Goal: Information Seeking & Learning: Learn about a topic

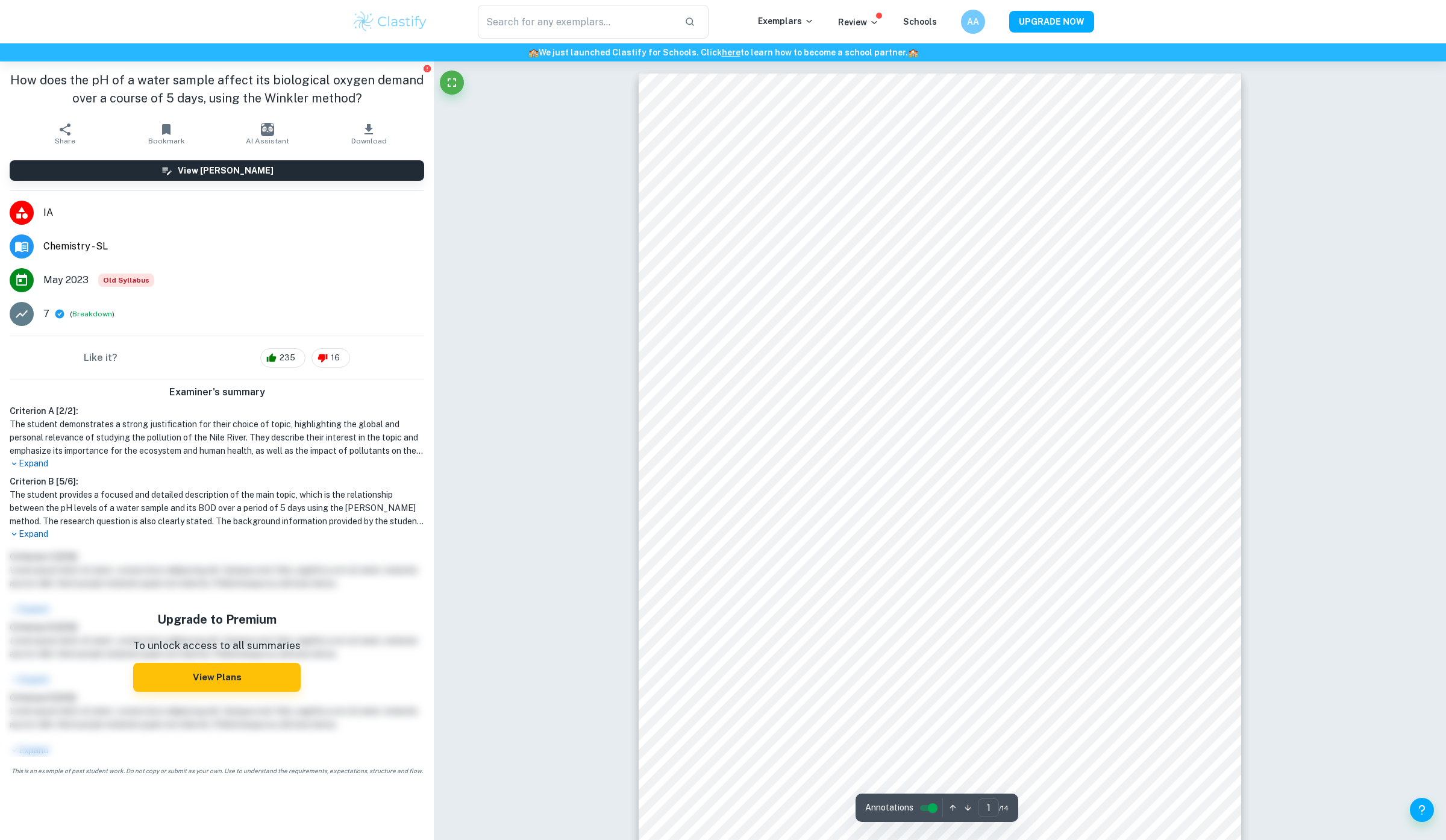
click at [391, 25] on img at bounding box center [390, 21] width 76 height 24
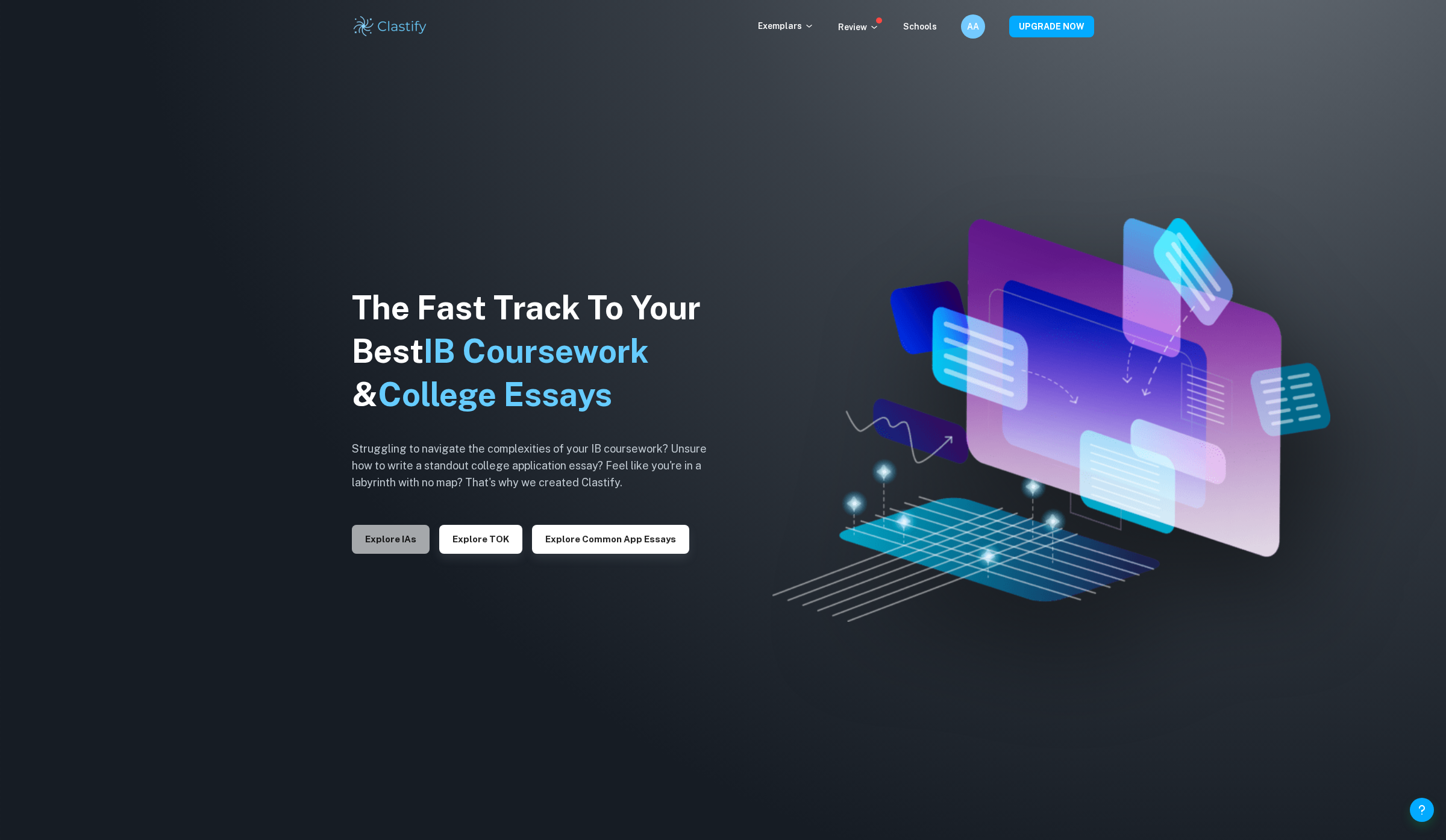
click at [418, 538] on button "Explore IAs" at bounding box center [391, 539] width 78 height 29
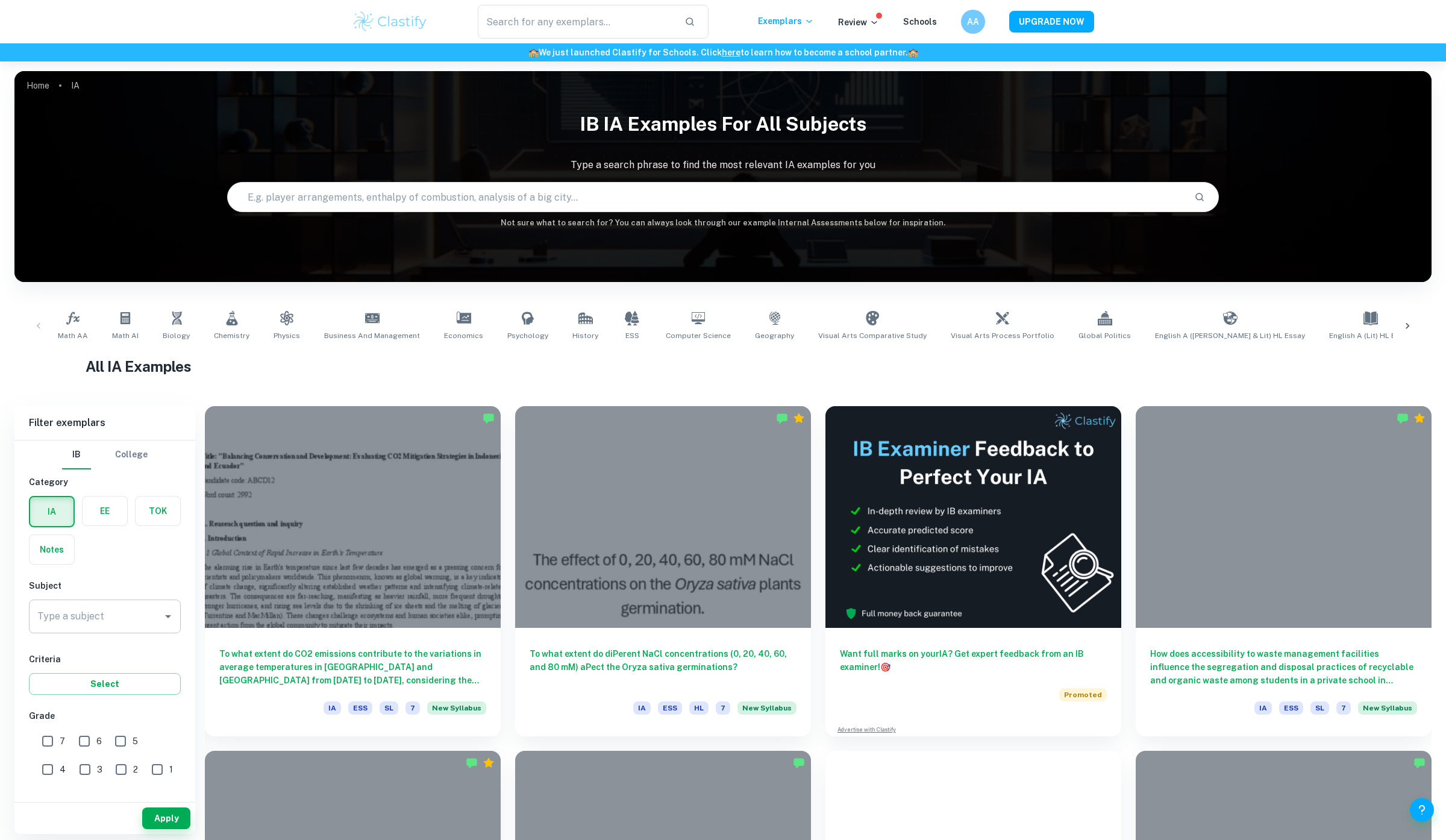
click at [93, 613] on div "Type a subject Type a subject" at bounding box center [104, 617] width 152 height 34
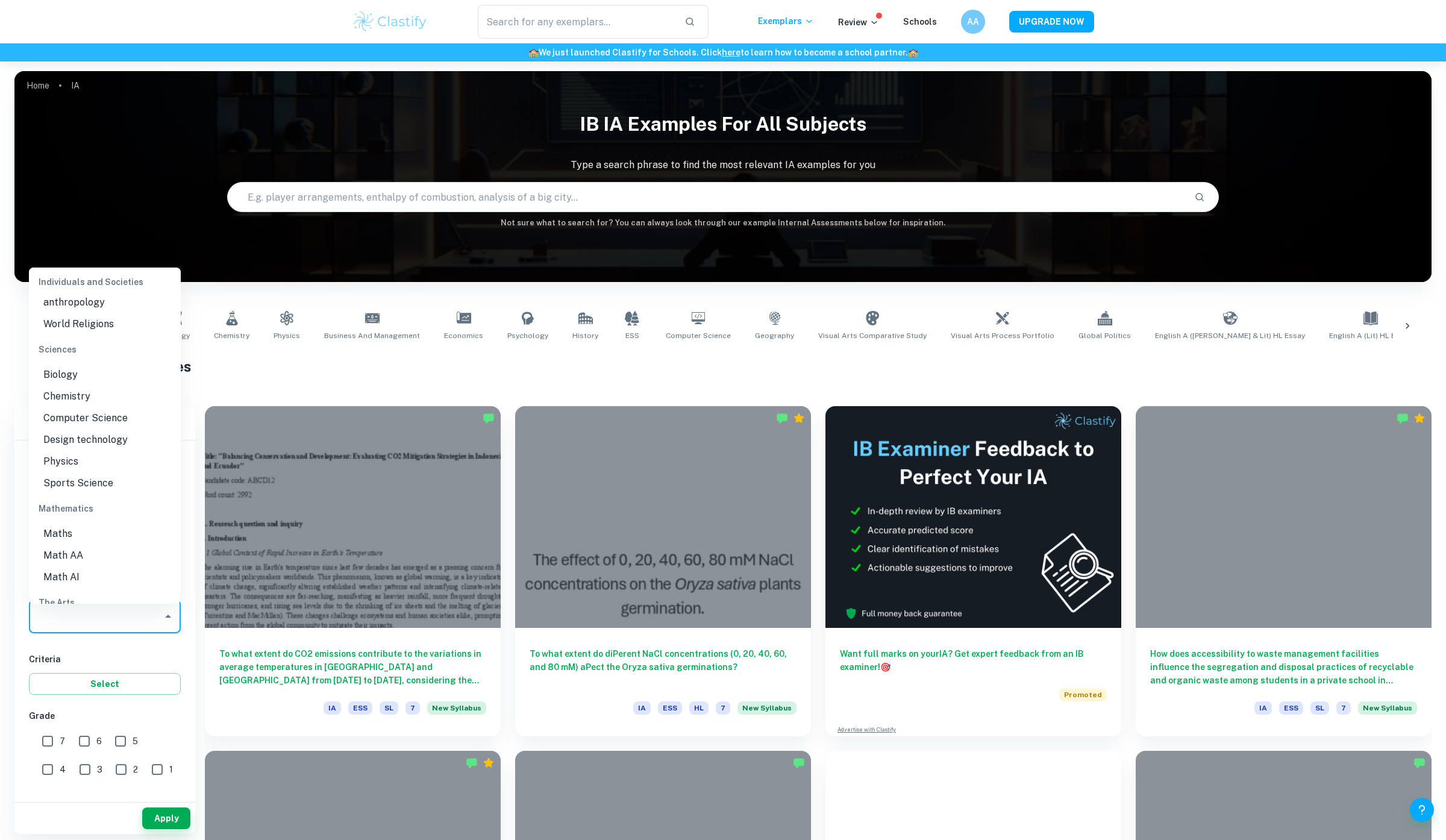
scroll to position [1437, 0]
click at [111, 535] on li "Math AA" at bounding box center [104, 546] width 152 height 22
type input "Math AA"
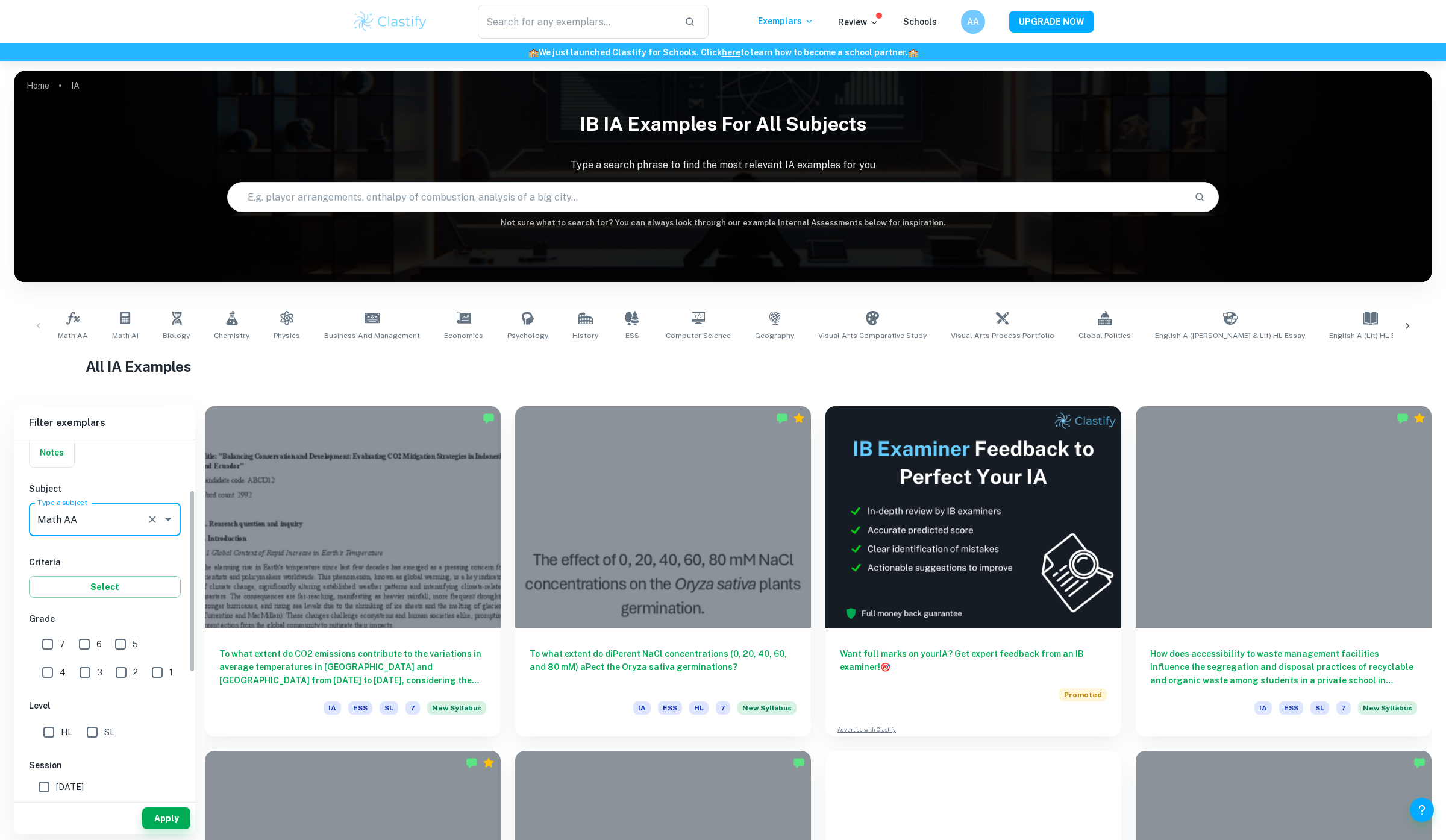
scroll to position [99, 0]
click at [56, 652] on input "7" at bounding box center [48, 642] width 24 height 24
checkbox input "true"
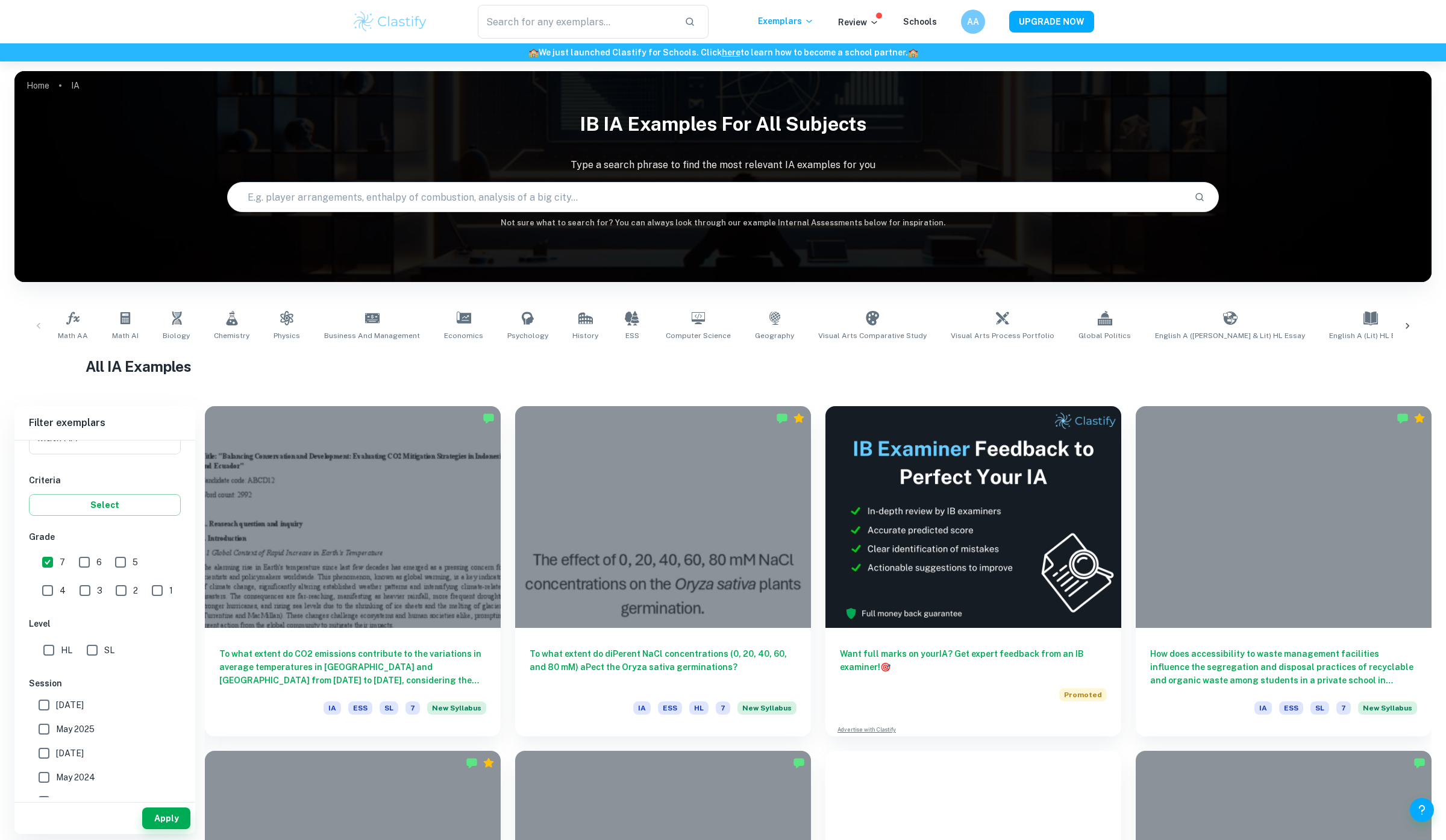
click at [56, 659] on input "HL" at bounding box center [49, 650] width 24 height 24
checkbox input "true"
click at [159, 823] on button "Apply" at bounding box center [166, 818] width 48 height 22
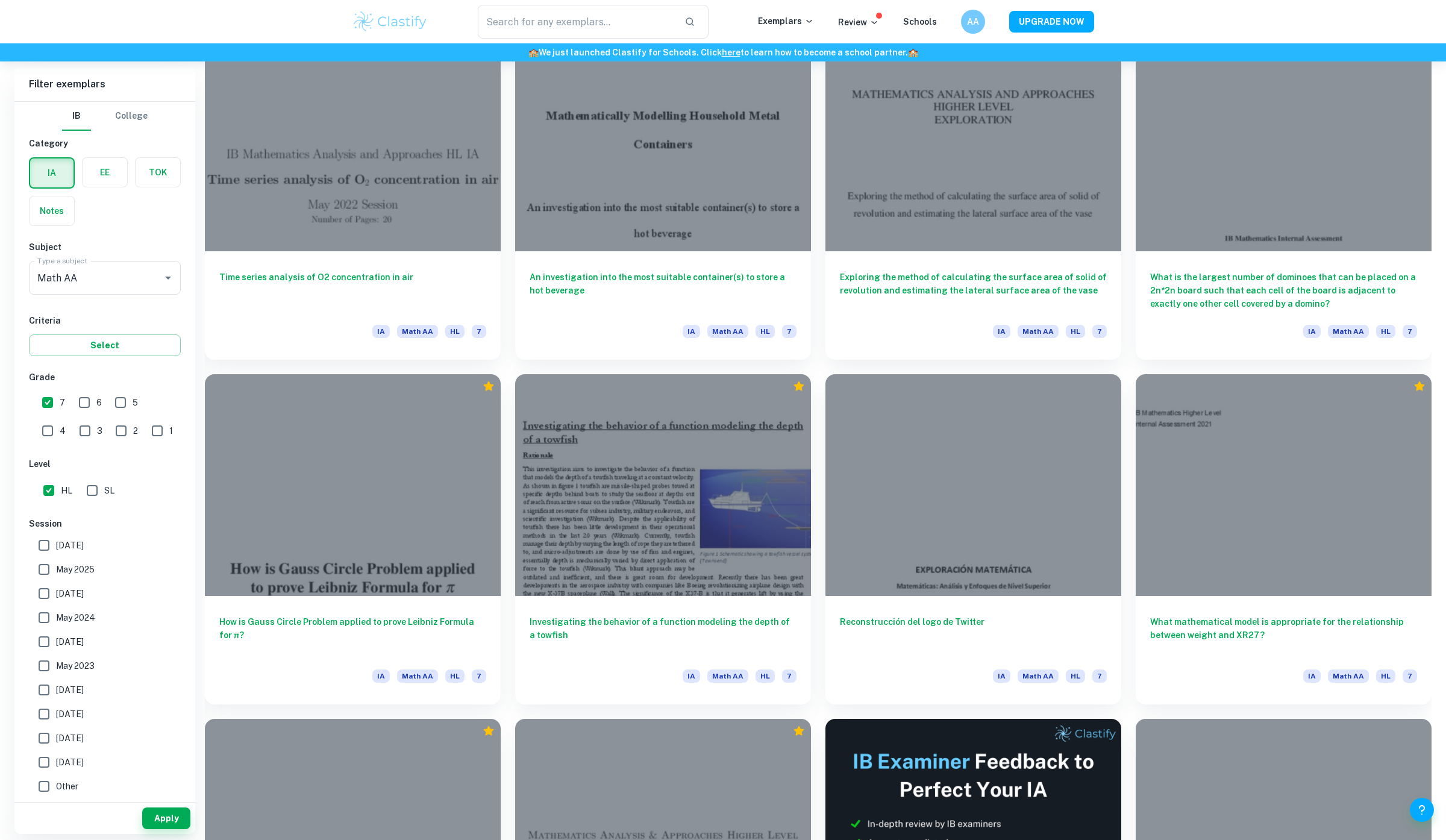
scroll to position [1068, 0]
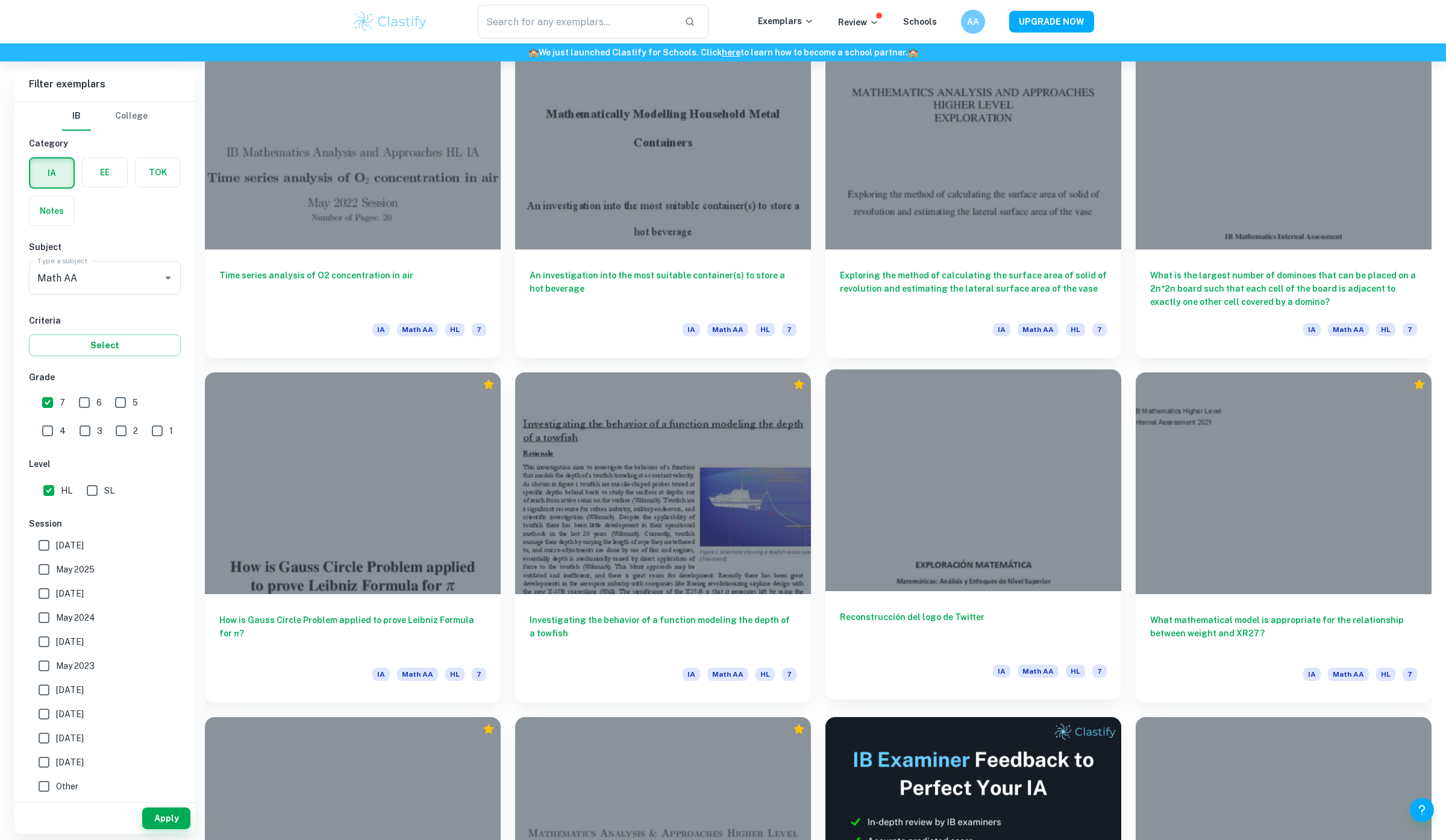
click at [941, 532] on div at bounding box center [973, 480] width 296 height 222
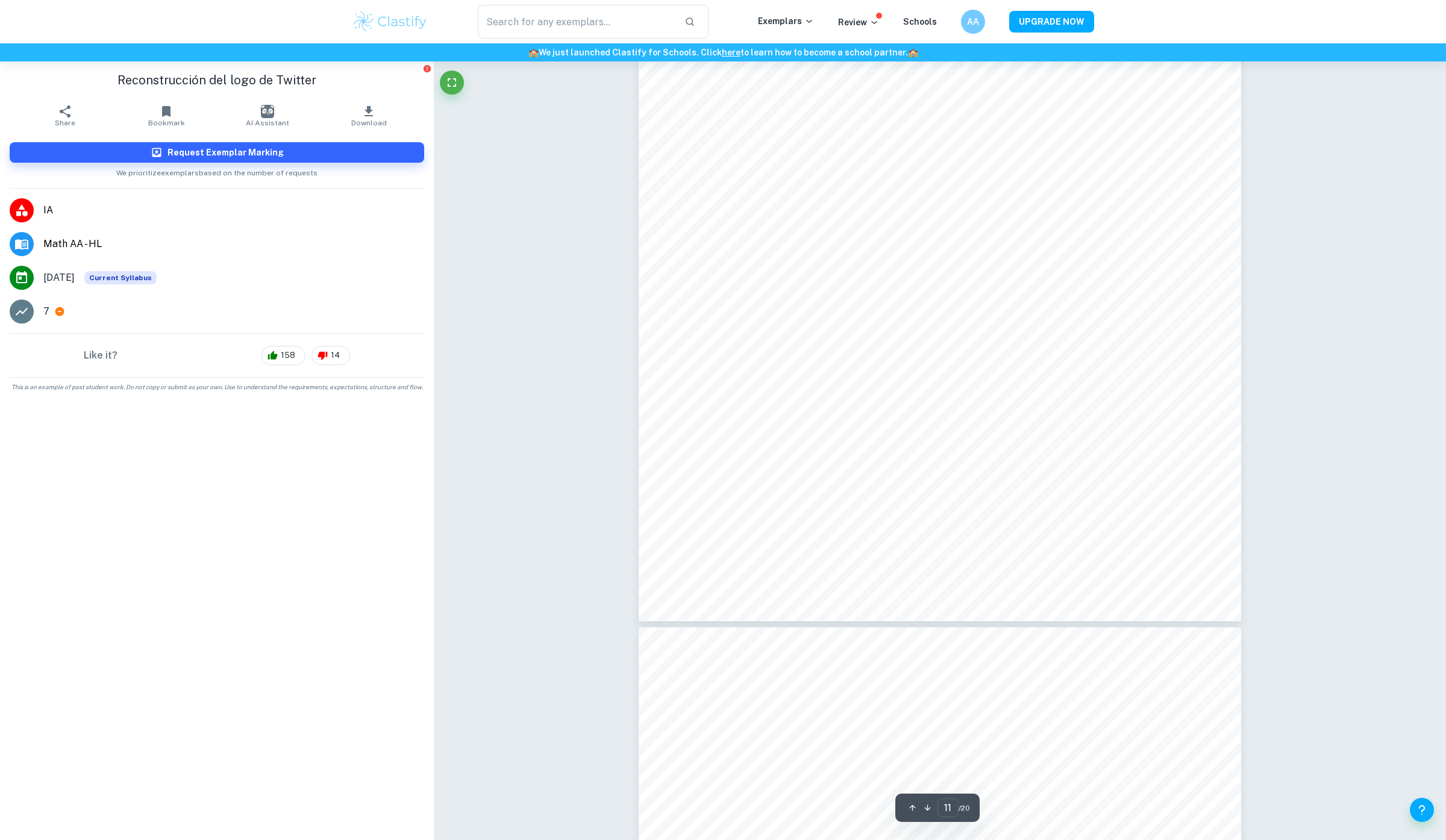
scroll to position [8390, 0]
type input "19"
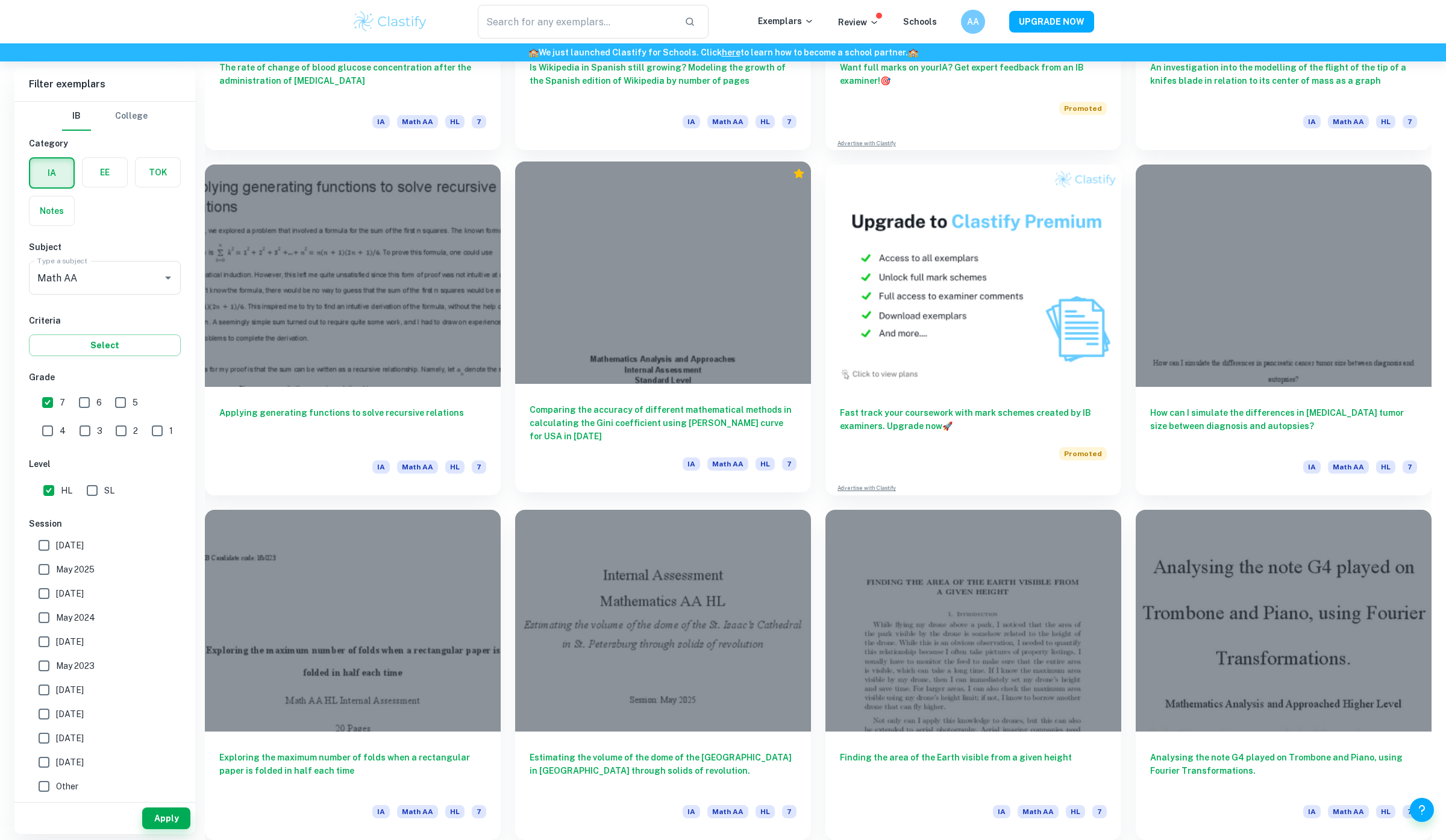
scroll to position [1970, 0]
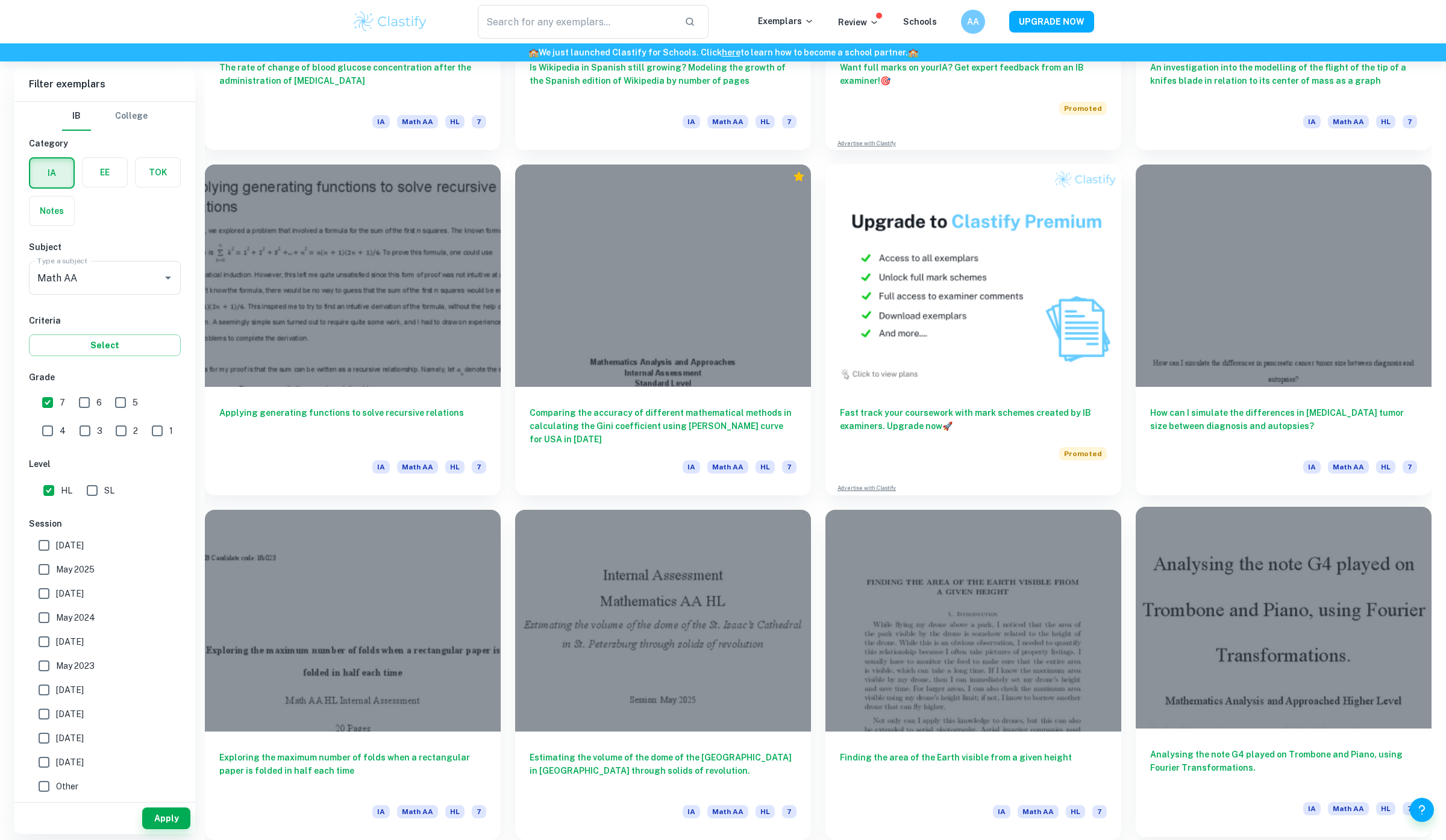
click at [1215, 682] on div at bounding box center [1283, 617] width 296 height 222
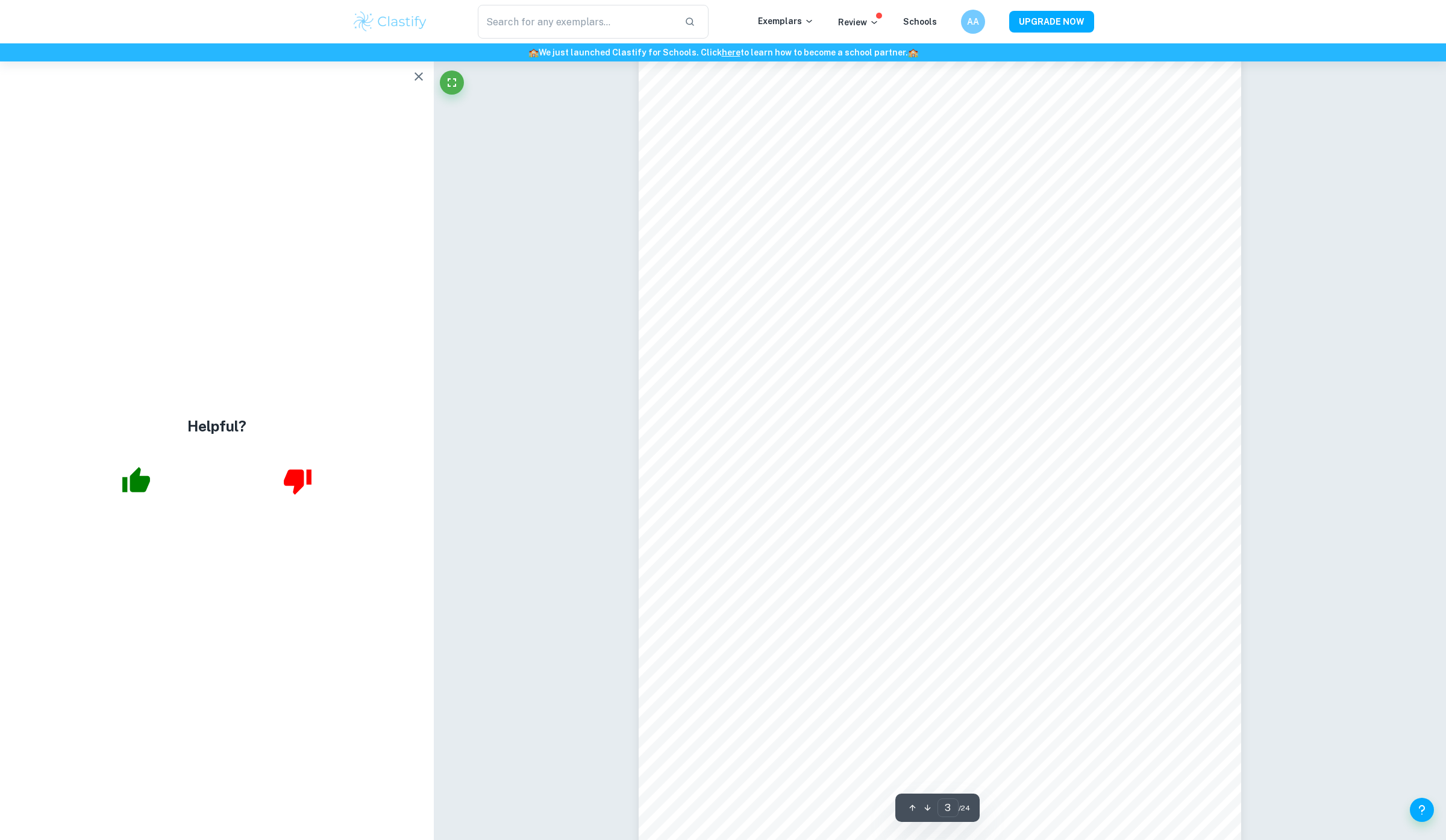
scroll to position [1970, 0]
type input "4"
